Goal: Task Accomplishment & Management: Use online tool/utility

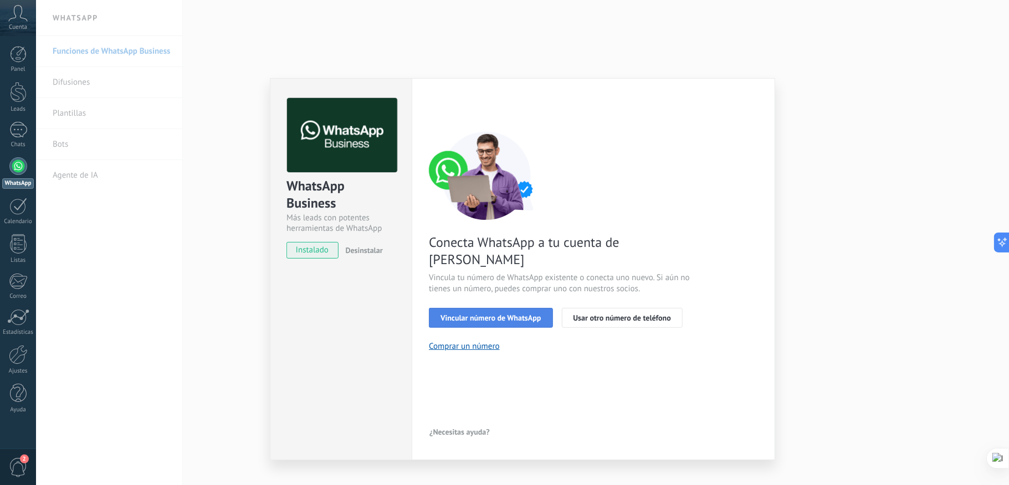
click at [524, 314] on span "Vincular número de WhatsApp" at bounding box center [490, 318] width 100 height 8
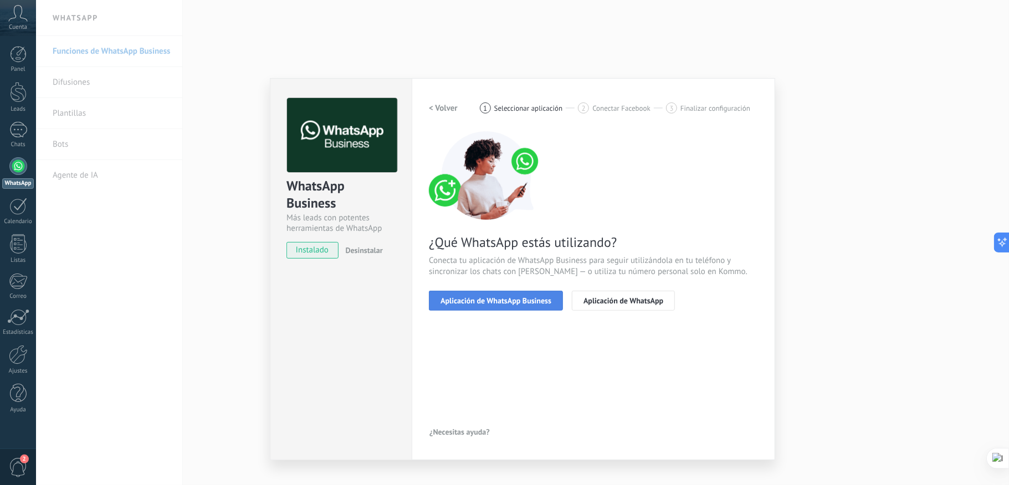
click at [512, 300] on span "Aplicación de WhatsApp Business" at bounding box center [495, 301] width 111 height 8
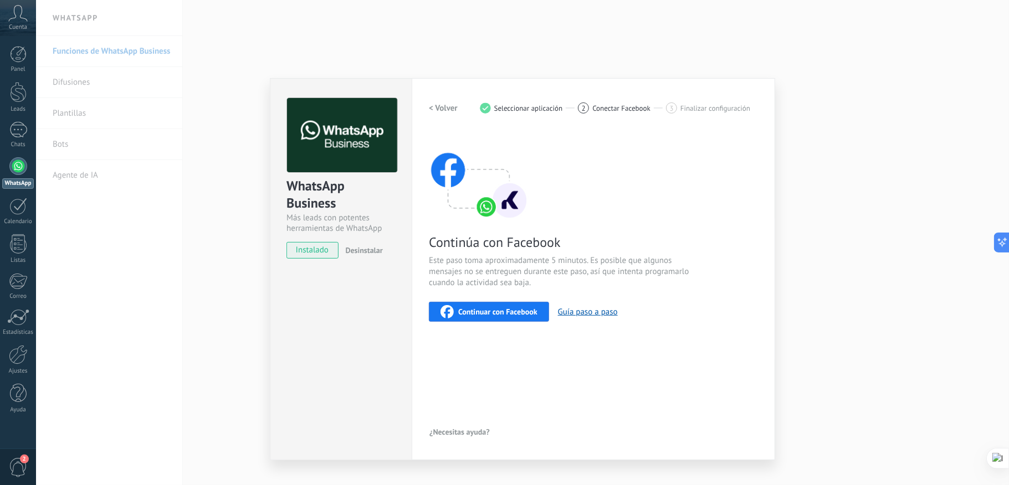
click at [501, 311] on span "Continuar con Facebook" at bounding box center [497, 312] width 79 height 8
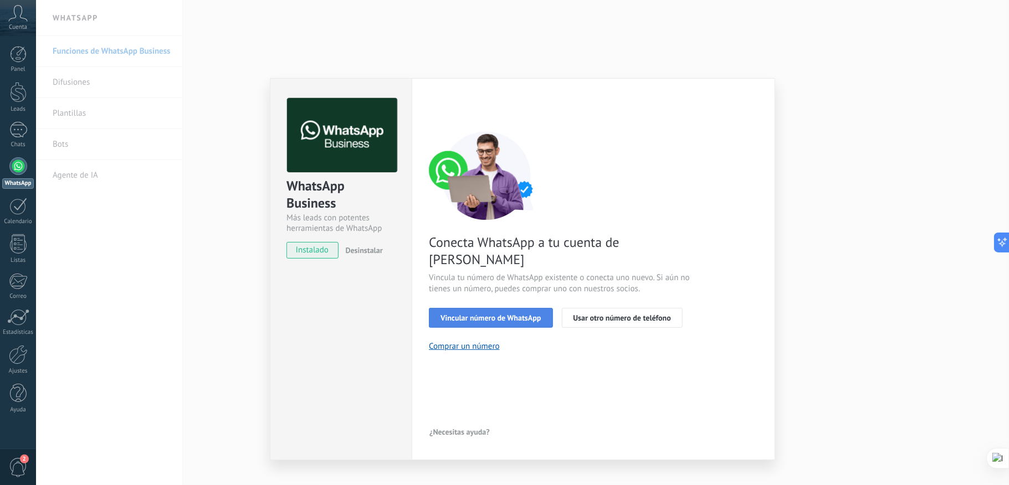
click at [483, 314] on span "Vincular número de WhatsApp" at bounding box center [490, 318] width 100 height 8
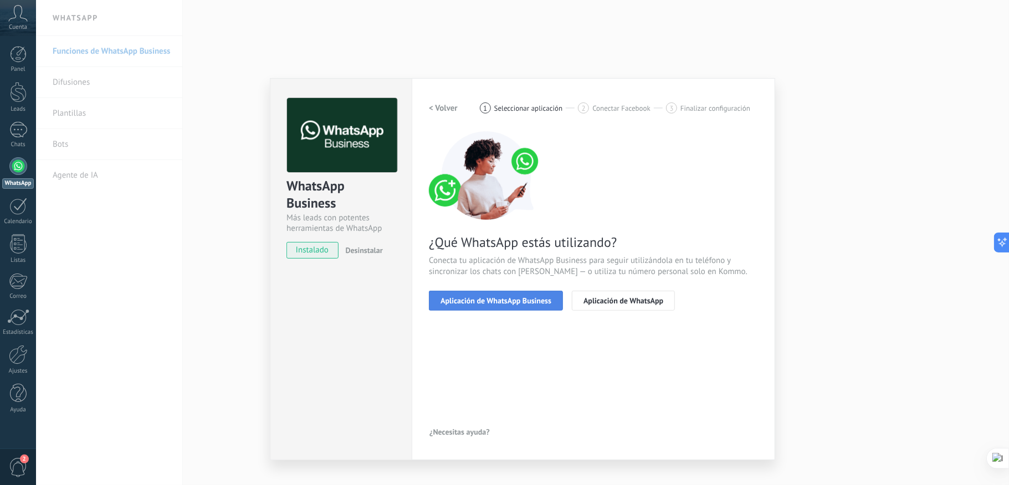
click at [488, 293] on button "Aplicación de WhatsApp Business" at bounding box center [496, 301] width 134 height 20
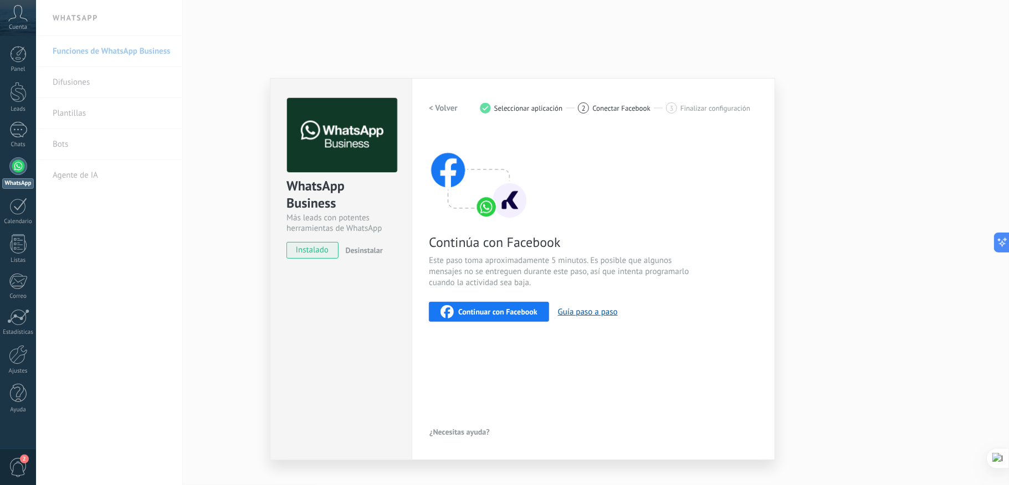
click at [486, 308] on span "Continuar con Facebook" at bounding box center [497, 312] width 79 height 8
click at [787, 20] on div "WhatsApp Business Más leads con potentes herramientas de WhatsApp instalado Des…" at bounding box center [522, 242] width 973 height 485
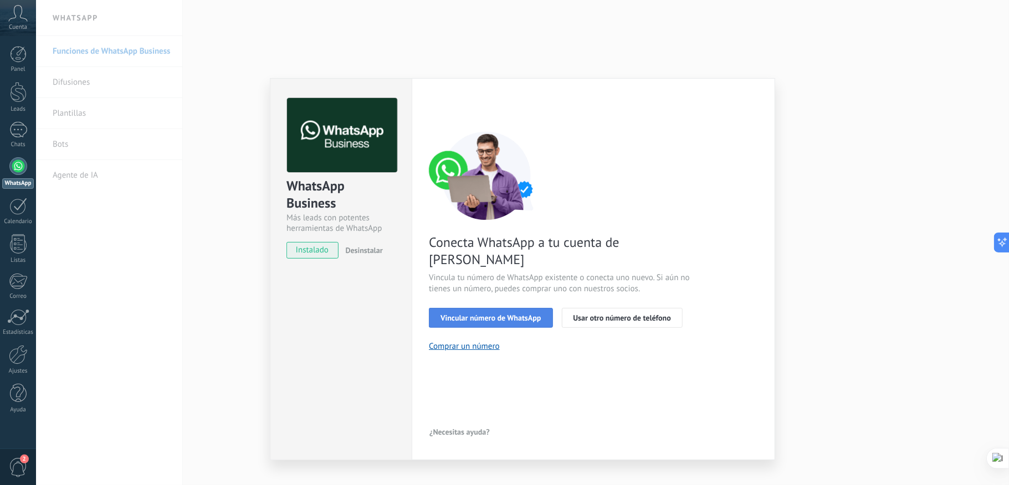
click at [486, 314] on span "Vincular número de WhatsApp" at bounding box center [490, 318] width 100 height 8
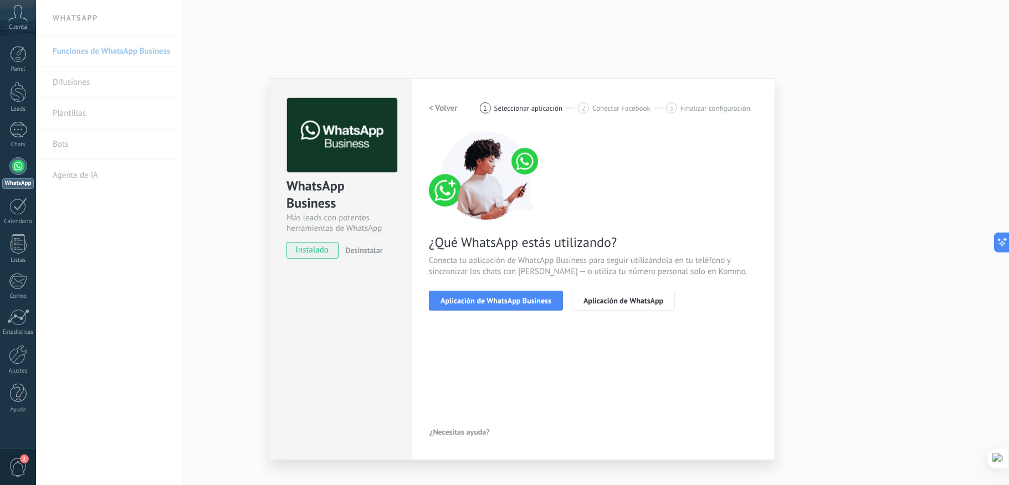
click at [486, 300] on span "Aplicación de WhatsApp Business" at bounding box center [495, 301] width 111 height 8
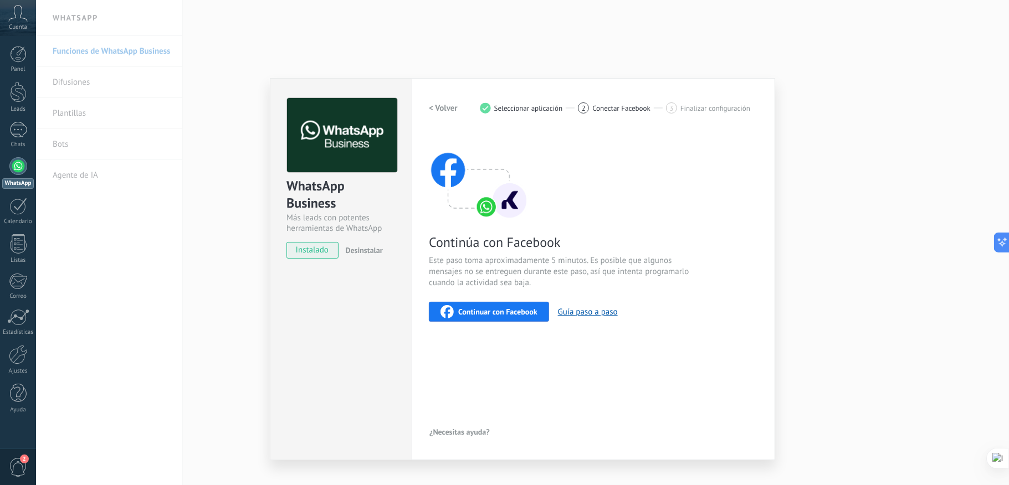
click at [485, 309] on span "Continuar con Facebook" at bounding box center [497, 312] width 79 height 8
